Goal: Information Seeking & Learning: Learn about a topic

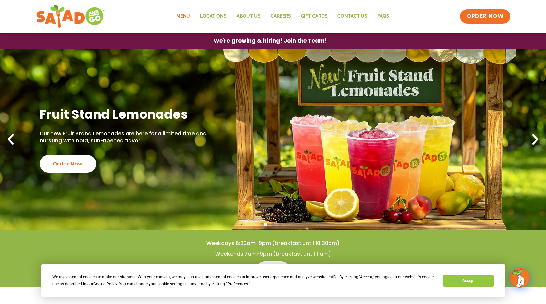
click at [189, 15] on link "Menu" at bounding box center [183, 16] width 24 height 15
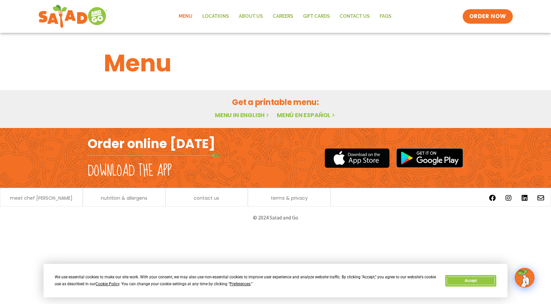
click at [483, 283] on button "Accept" at bounding box center [470, 281] width 51 height 12
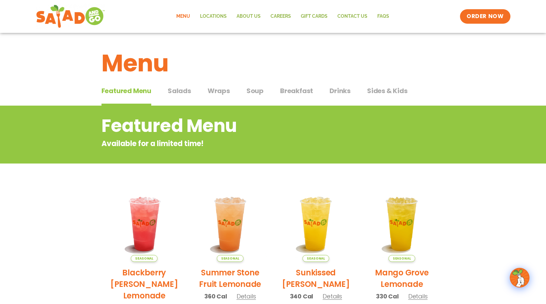
click at [374, 92] on span "Sides & Kids" at bounding box center [387, 91] width 41 height 10
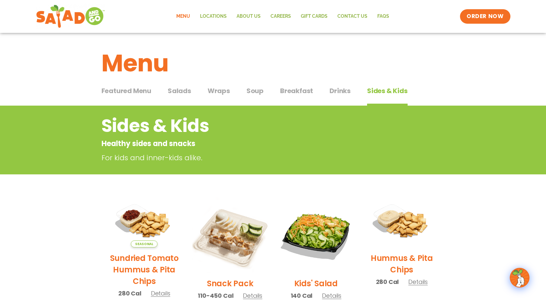
click at [174, 94] on span "Salads" at bounding box center [179, 91] width 23 height 10
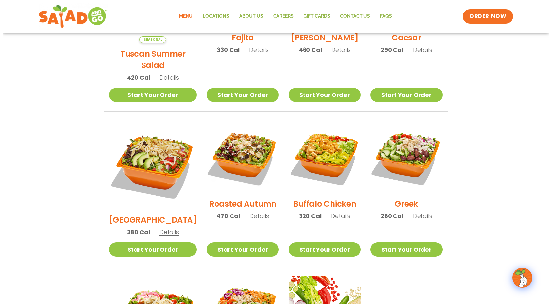
scroll to position [362, 0]
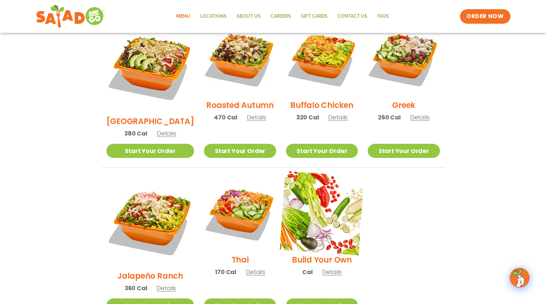
click at [309, 211] on img at bounding box center [322, 213] width 84 height 84
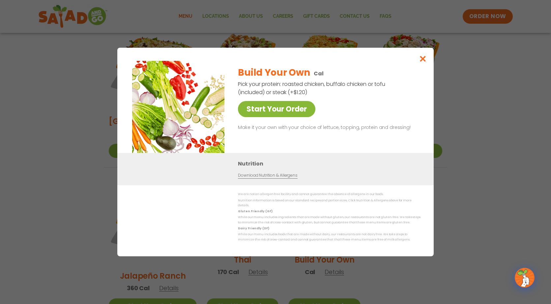
click at [284, 109] on link "Start Your Order" at bounding box center [276, 109] width 77 height 16
click at [423, 61] on icon "Close modal" at bounding box center [423, 58] width 8 height 7
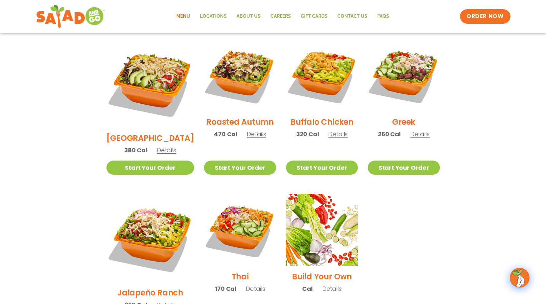
scroll to position [345, 0]
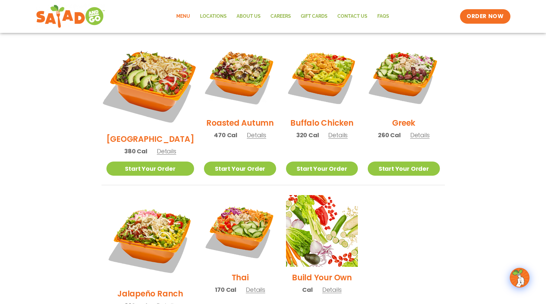
click at [156, 59] on img at bounding box center [149, 84] width 103 height 103
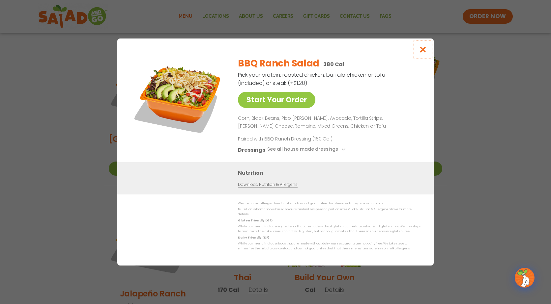
click at [420, 51] on icon "Close modal" at bounding box center [423, 49] width 8 height 7
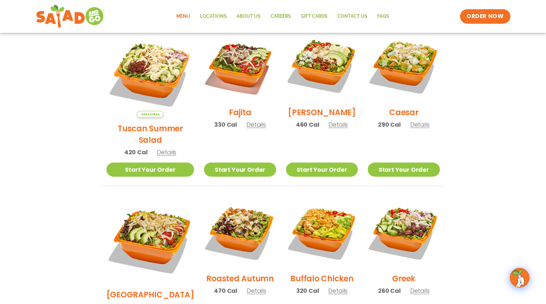
scroll to position [180, 0]
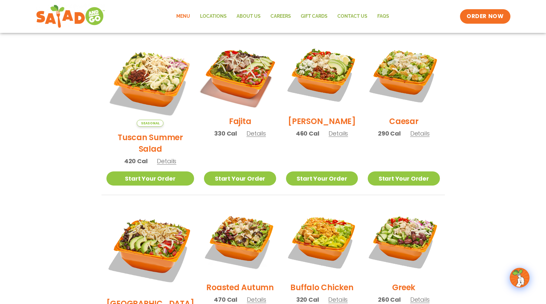
click at [237, 106] on img at bounding box center [240, 75] width 84 height 84
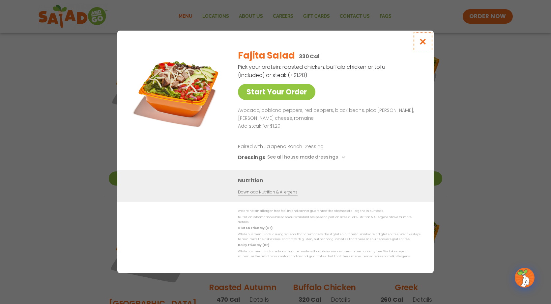
click at [422, 45] on icon "Close modal" at bounding box center [423, 41] width 8 height 7
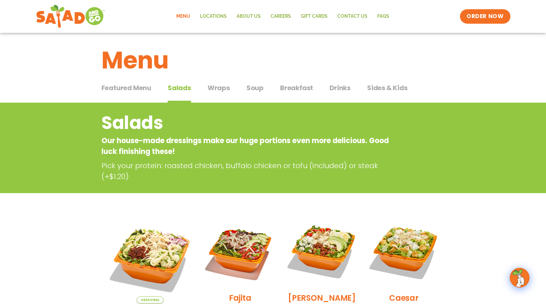
scroll to position [0, 0]
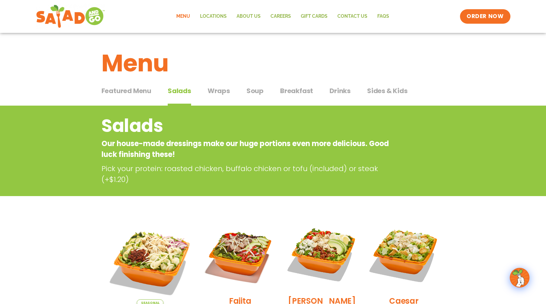
click at [394, 94] on span "Sides & Kids" at bounding box center [387, 91] width 41 height 10
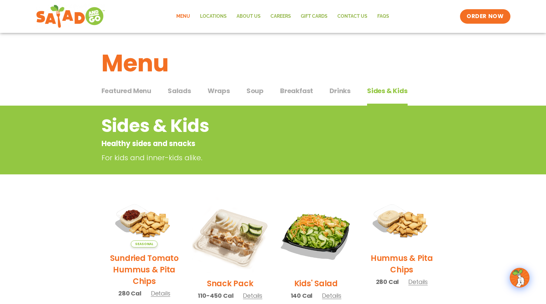
click at [339, 93] on span "Drinks" at bounding box center [339, 91] width 21 height 10
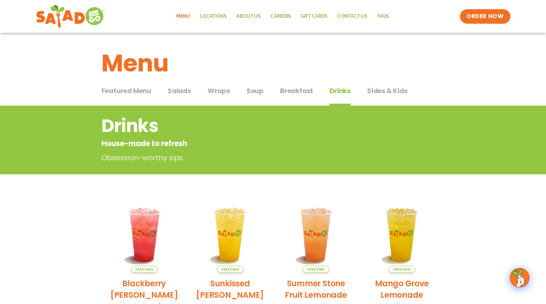
click at [300, 94] on span "Breakfast" at bounding box center [296, 91] width 33 height 10
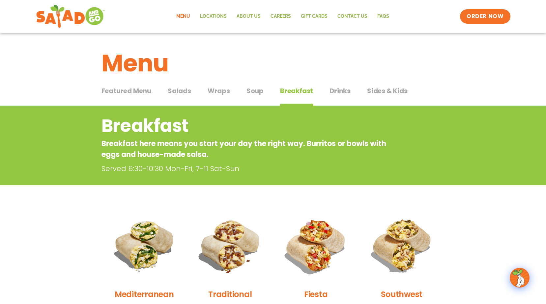
click at [260, 91] on span "Soup" at bounding box center [254, 91] width 17 height 10
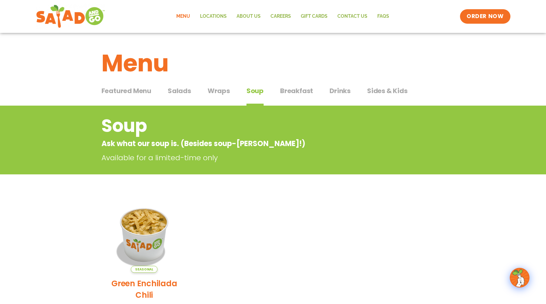
click at [223, 91] on span "Wraps" at bounding box center [219, 91] width 22 height 10
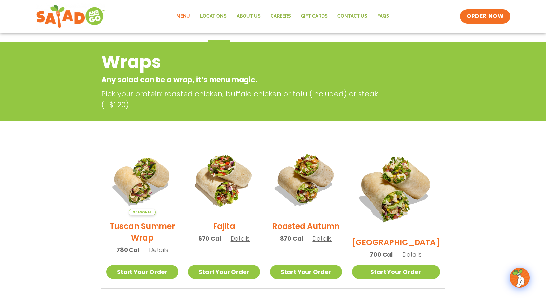
scroll to position [33, 0]
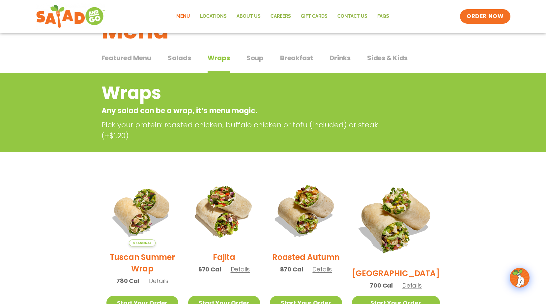
click at [147, 57] on span "Featured Menu" at bounding box center [126, 58] width 50 height 10
